Goal: Task Accomplishment & Management: Use online tool/utility

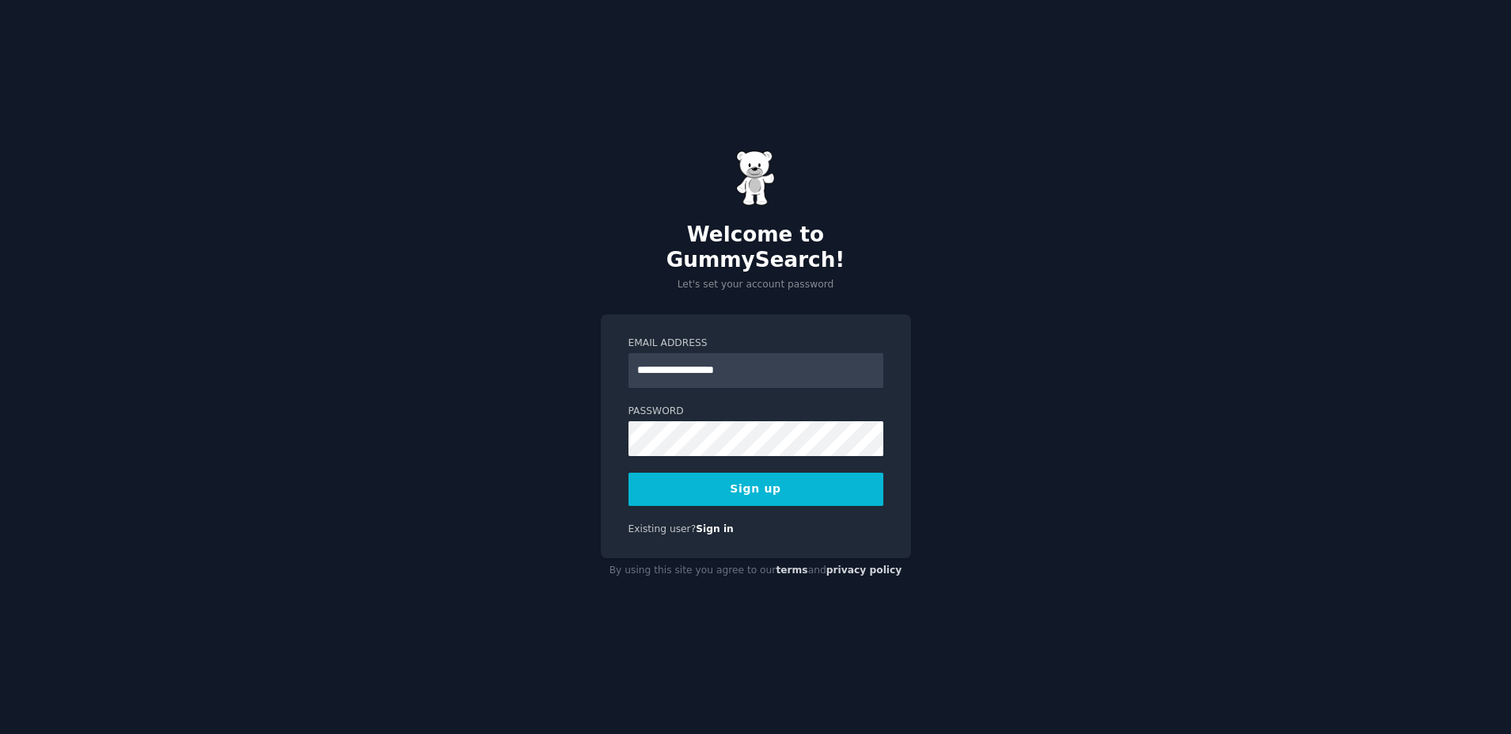
type input "**********"
click at [760, 476] on button "Sign up" at bounding box center [755, 488] width 255 height 33
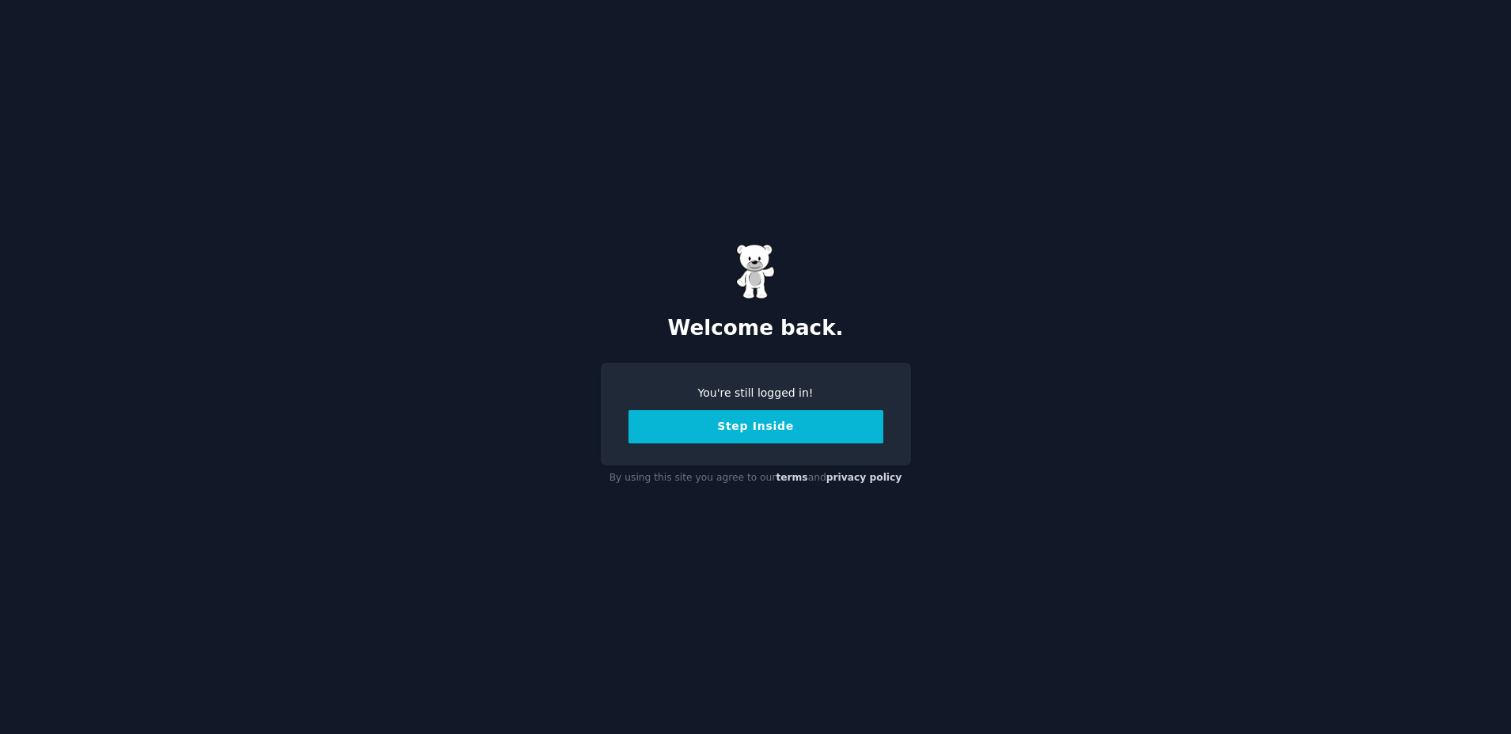
click at [772, 426] on button "Step Inside" at bounding box center [755, 426] width 255 height 33
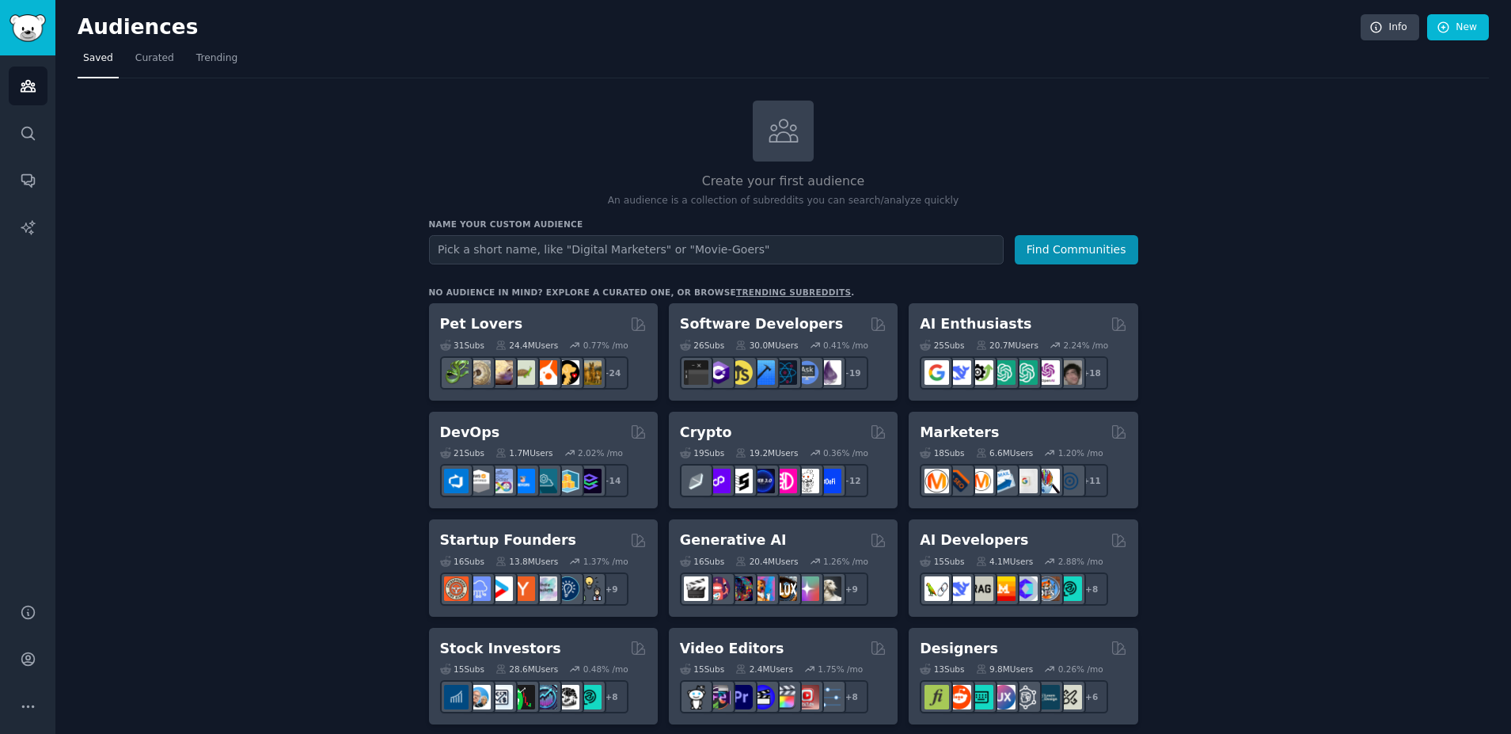
click at [605, 244] on input "text" at bounding box center [716, 249] width 574 height 29
type input "boundaries"
click at [1076, 248] on button "Find Communities" at bounding box center [1075, 249] width 123 height 29
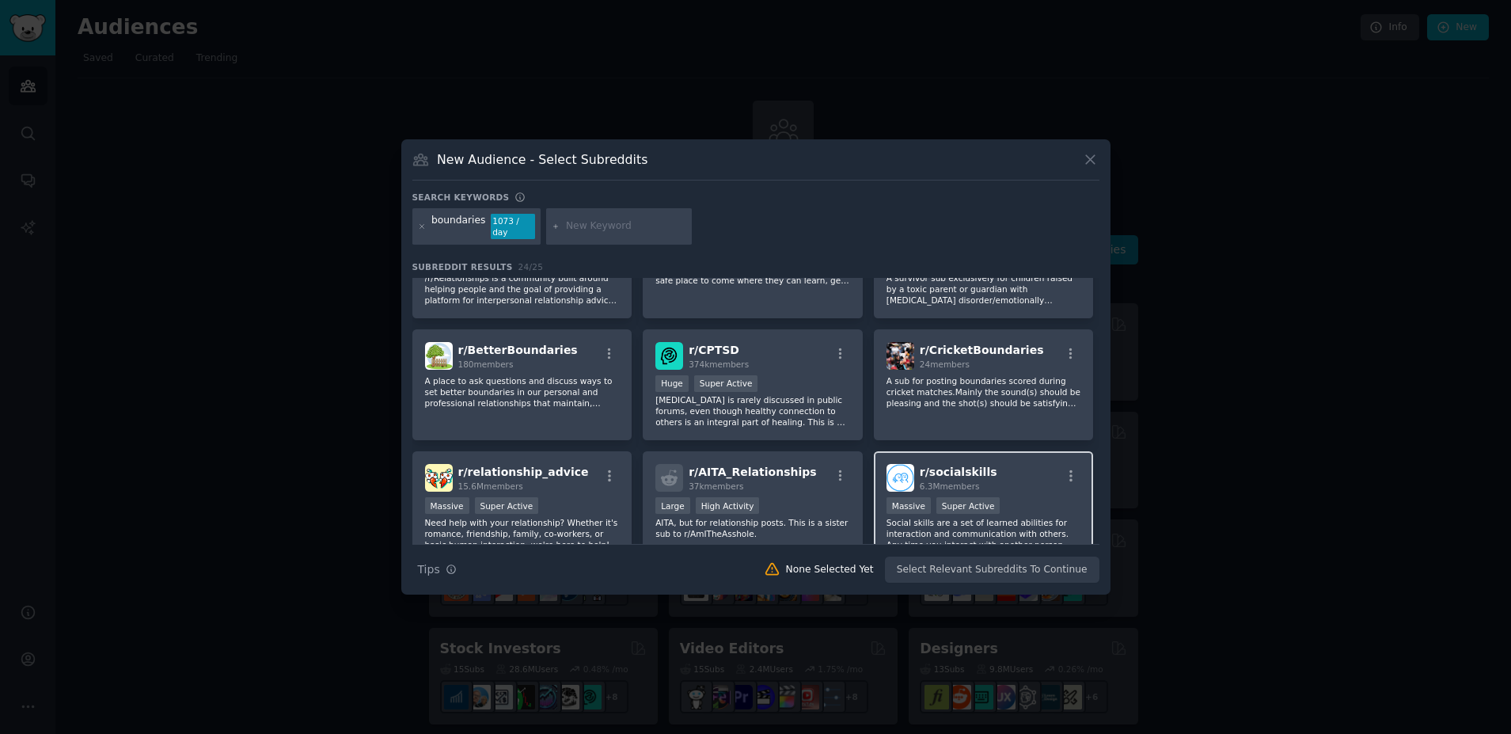
scroll to position [195, 0]
click at [1090, 168] on icon at bounding box center [1090, 159] width 17 height 17
